Goal: Transaction & Acquisition: Purchase product/service

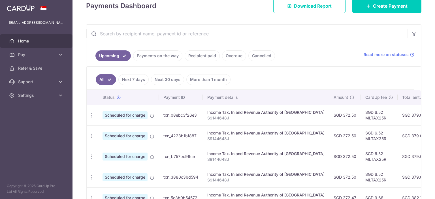
scroll to position [28, 0]
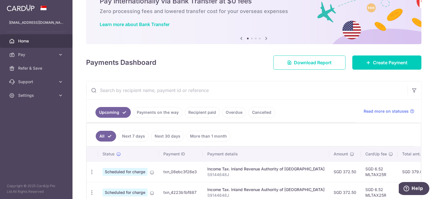
click at [161, 113] on link "Payments on the way" at bounding box center [157, 112] width 49 height 11
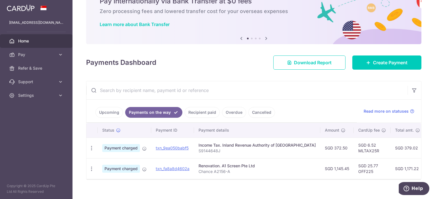
click at [201, 109] on link "Recipient paid" at bounding box center [202, 112] width 35 height 11
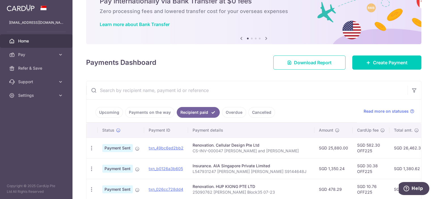
click at [160, 110] on link "Payments on the way" at bounding box center [149, 112] width 49 height 11
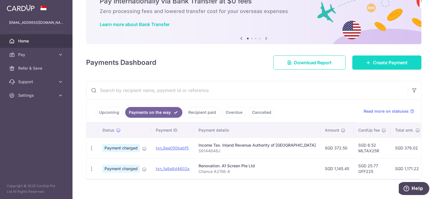
click at [372, 57] on link "Create Payment" at bounding box center [386, 62] width 69 height 14
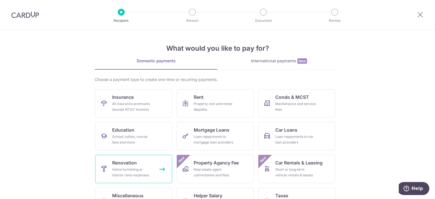
click at [123, 172] on div "Home furnishing or interior reno-expenses" at bounding box center [132, 172] width 41 height 11
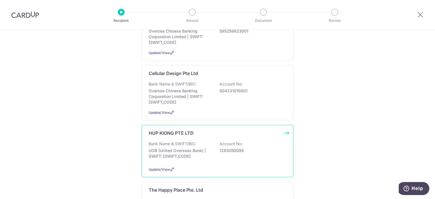
click at [200, 133] on div "HUP KIONG PTE LTD" at bounding box center [214, 133] width 131 height 7
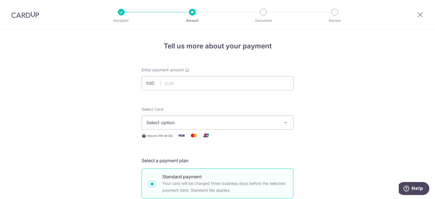
click at [181, 124] on span "Select option" at bounding box center [212, 122] width 132 height 7
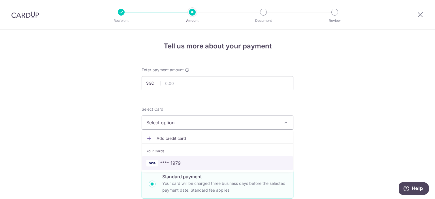
click at [175, 162] on span "**** 1979" at bounding box center [170, 163] width 21 height 7
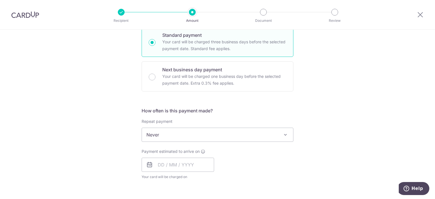
scroll to position [170, 0]
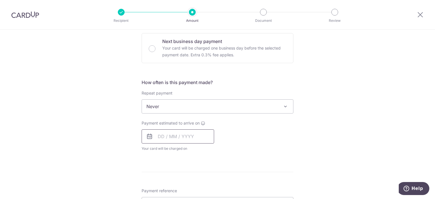
click at [165, 138] on input "text" at bounding box center [178, 136] width 72 height 14
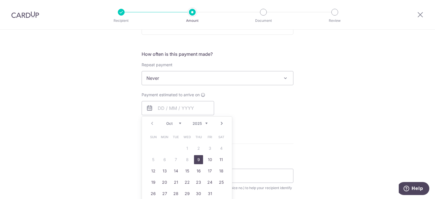
click at [197, 158] on link "9" at bounding box center [198, 159] width 9 height 9
type input "09/10/2025"
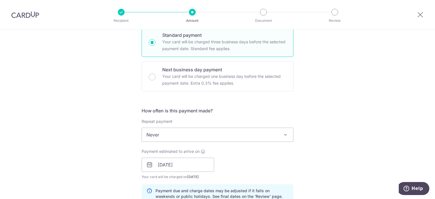
scroll to position [113, 0]
